Goal: Communication & Community: Answer question/provide support

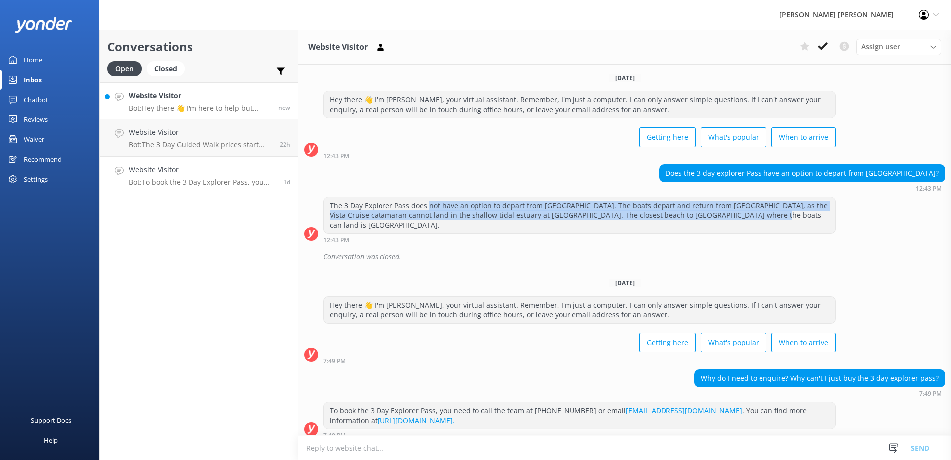
click at [139, 98] on h4 "Website Visitor" at bounding box center [200, 95] width 142 height 11
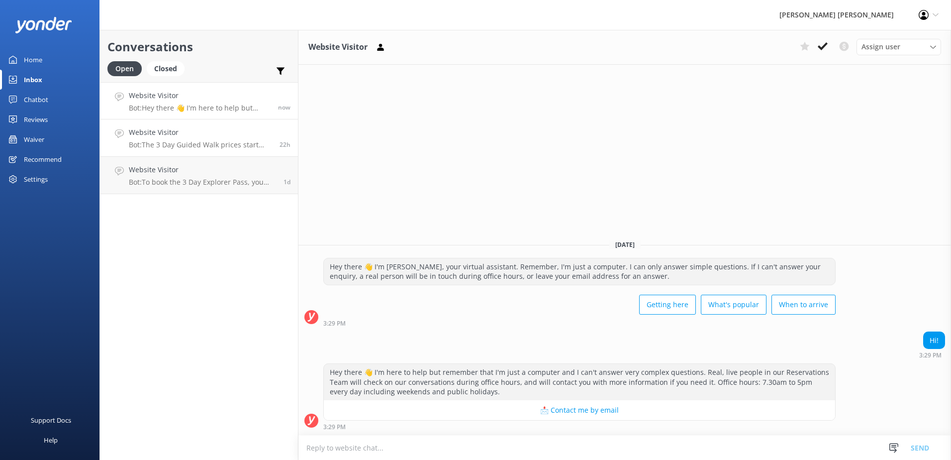
click at [202, 144] on p "Bot: The 3 Day Guided Walk prices start from $1650 per person (twin-share). For…" at bounding box center [200, 144] width 143 height 9
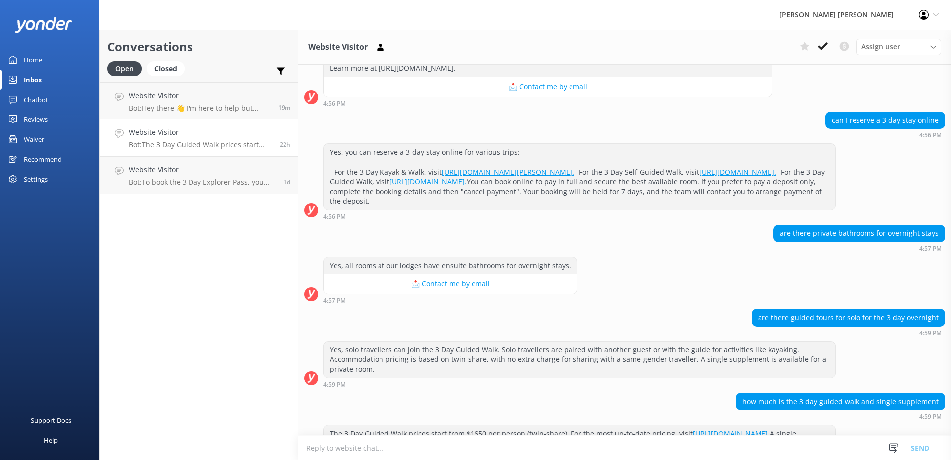
scroll to position [531, 0]
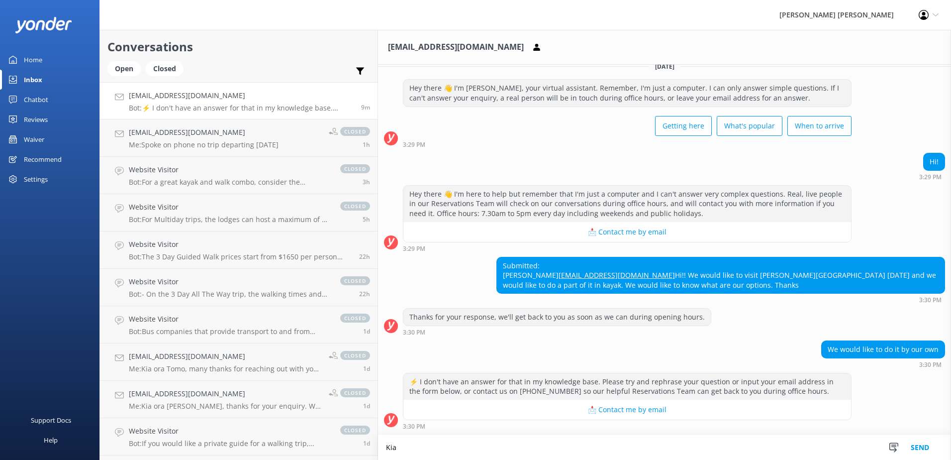
scroll to position [21, 0]
paste textarea "To ensure your safety and make sure you get the most out of your visit to our s…"
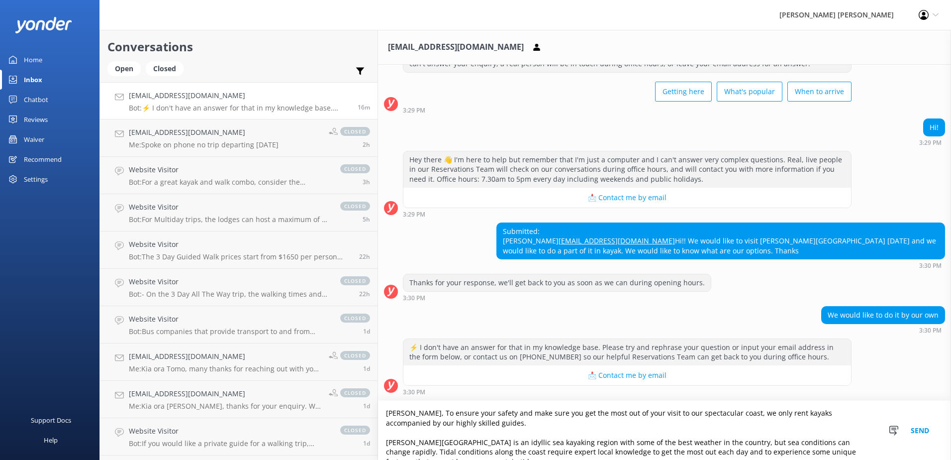
scroll to position [14, 0]
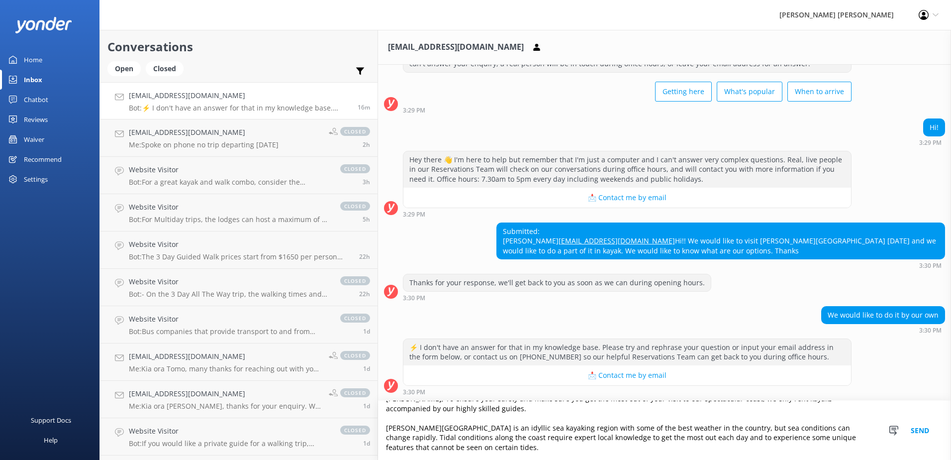
type textarea "Kia Ora, To ensure your safety and make sure you get the most out of your visit…"
click at [925, 430] on button "Send" at bounding box center [920, 430] width 37 height 59
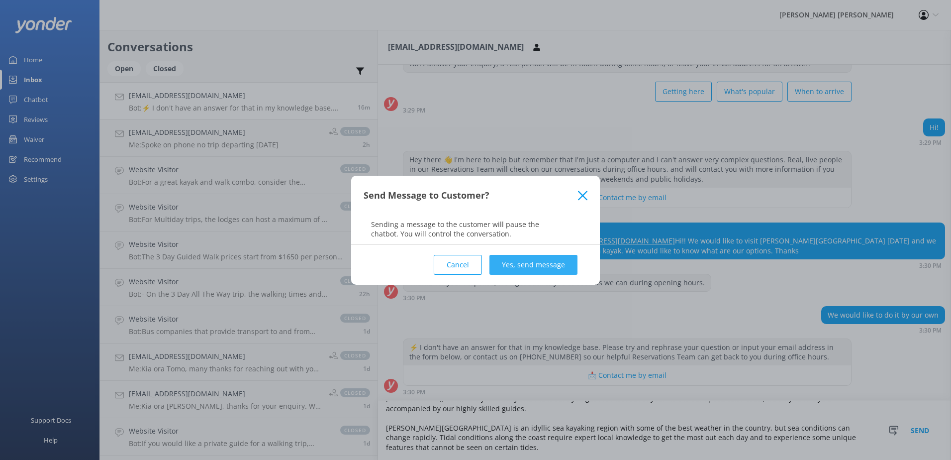
click at [514, 266] on button "Yes, send message" at bounding box center [534, 265] width 88 height 20
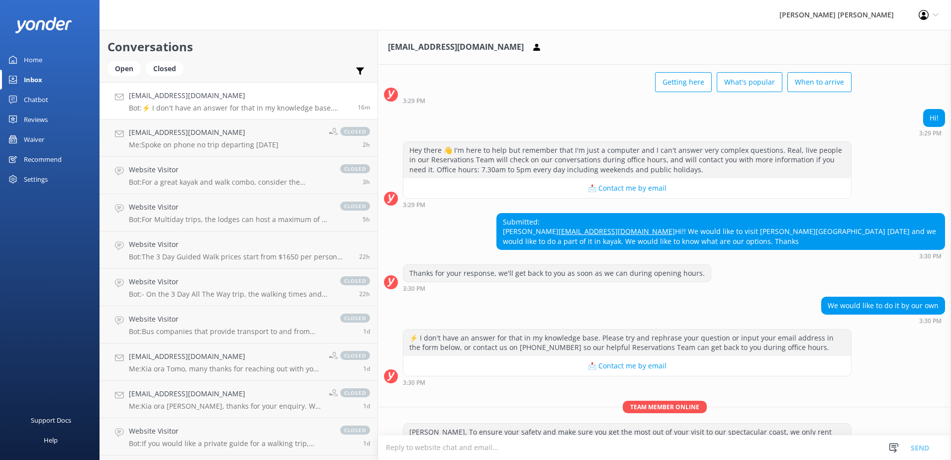
scroll to position [153, 0]
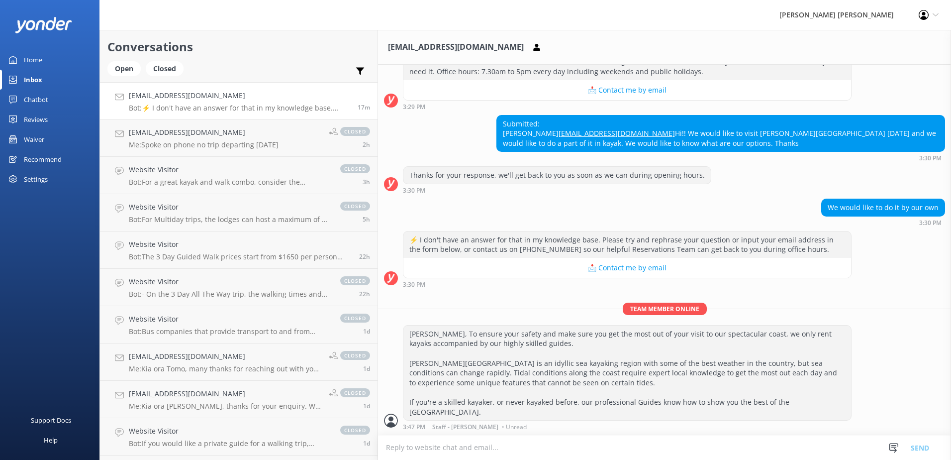
click at [44, 79] on link "Inbox" at bounding box center [50, 80] width 100 height 20
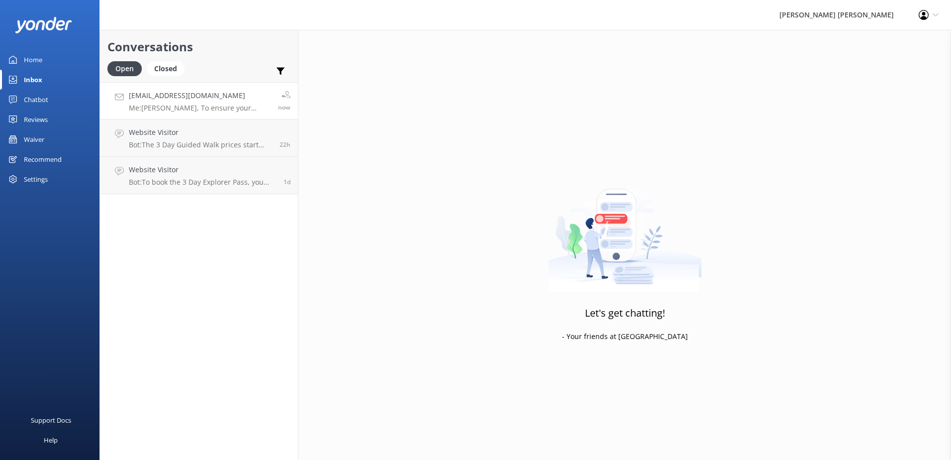
click at [199, 100] on h4 "martag.publi@gmail.com" at bounding box center [200, 95] width 142 height 11
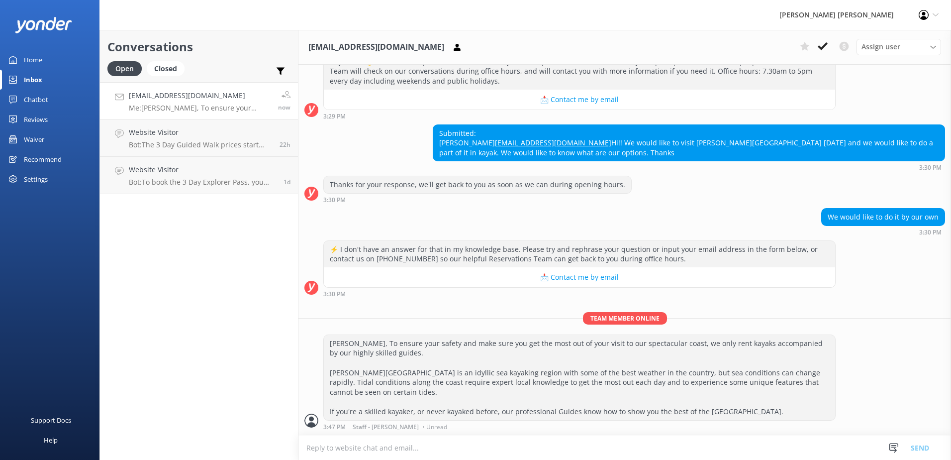
scroll to position [153, 0]
click at [822, 47] on use at bounding box center [823, 46] width 10 height 8
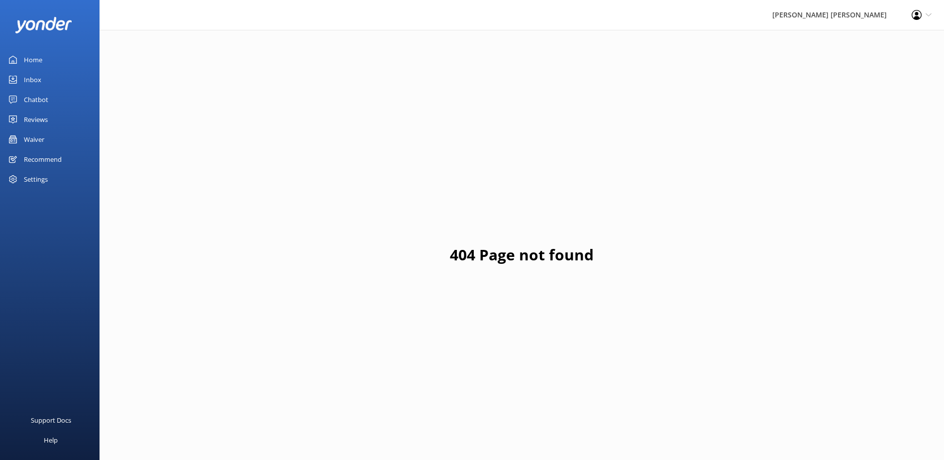
click at [37, 81] on div "Inbox" at bounding box center [32, 80] width 17 height 20
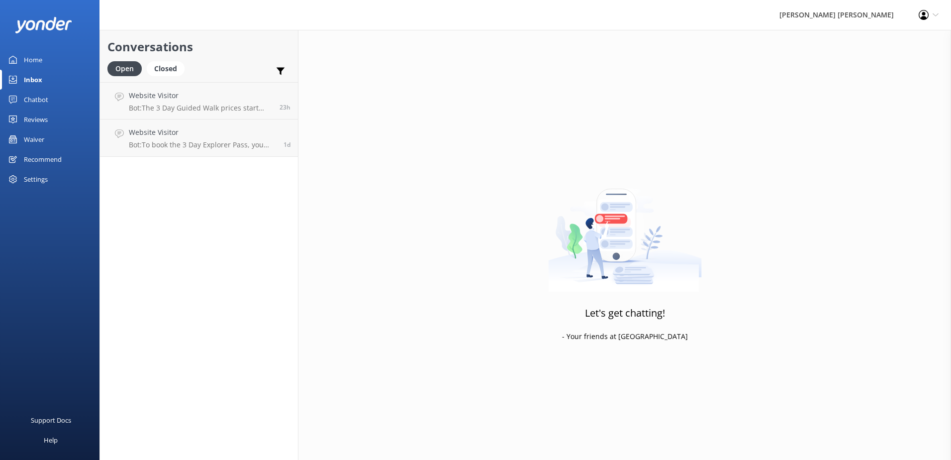
drag, startPoint x: 32, startPoint y: 99, endPoint x: 32, endPoint y: 117, distance: 18.9
click at [32, 99] on div "Chatbot" at bounding box center [36, 100] width 24 height 20
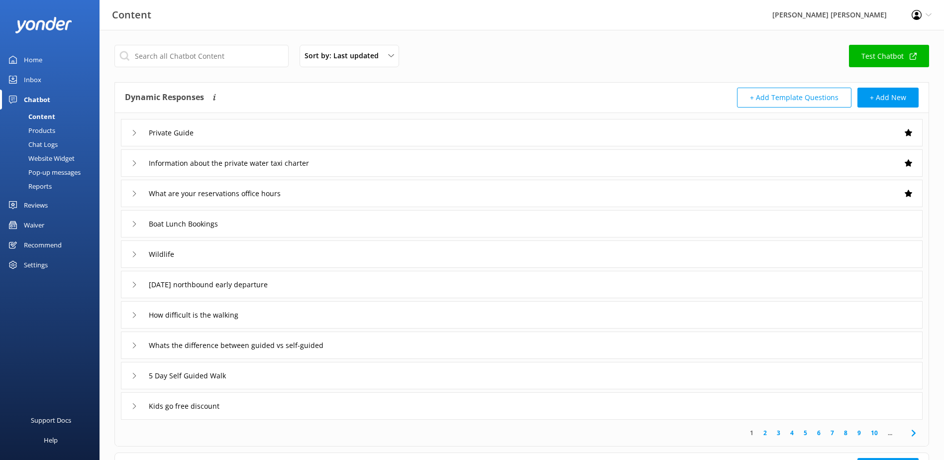
click at [38, 80] on div "Inbox" at bounding box center [32, 80] width 17 height 20
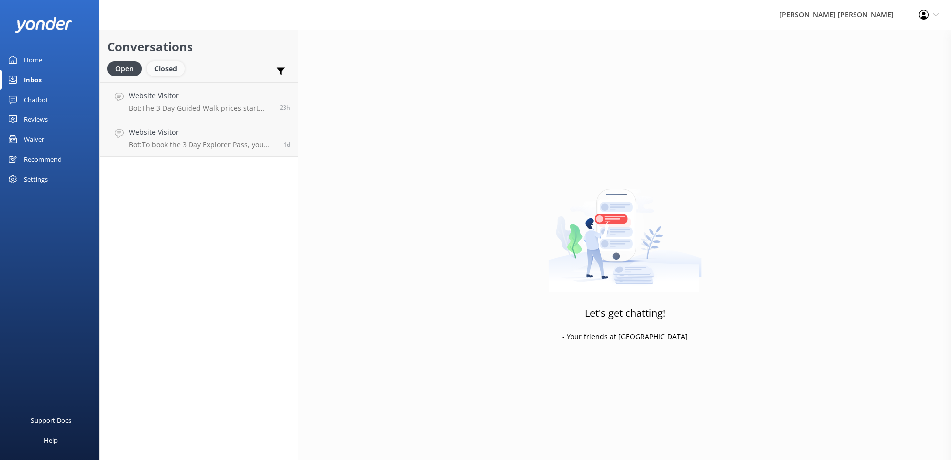
click at [166, 67] on div "Closed" at bounding box center [166, 68] width 38 height 15
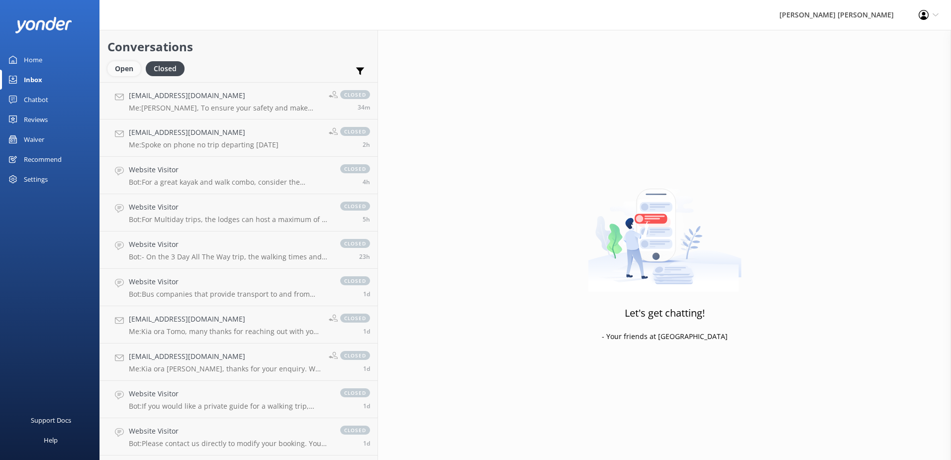
click at [127, 70] on div "Open" at bounding box center [123, 68] width 33 height 15
